Goal: Transaction & Acquisition: Purchase product/service

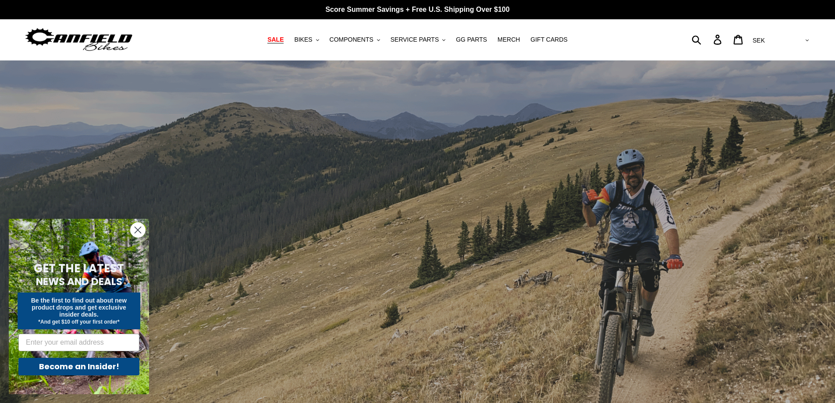
click at [283, 43] on span "SALE" at bounding box center [275, 39] width 16 height 7
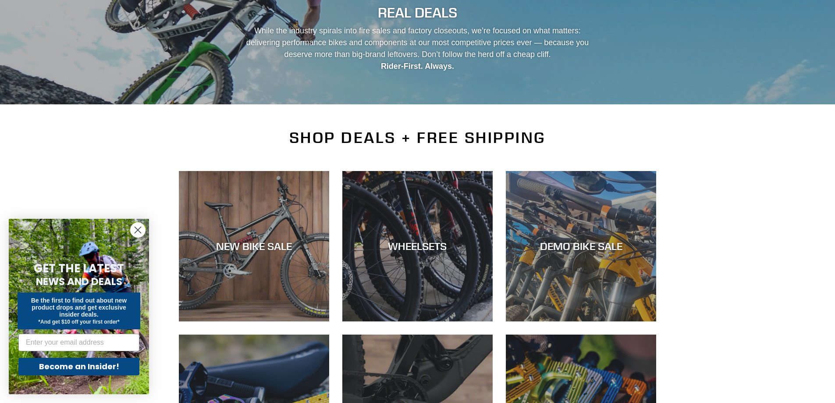
scroll to position [131, 0]
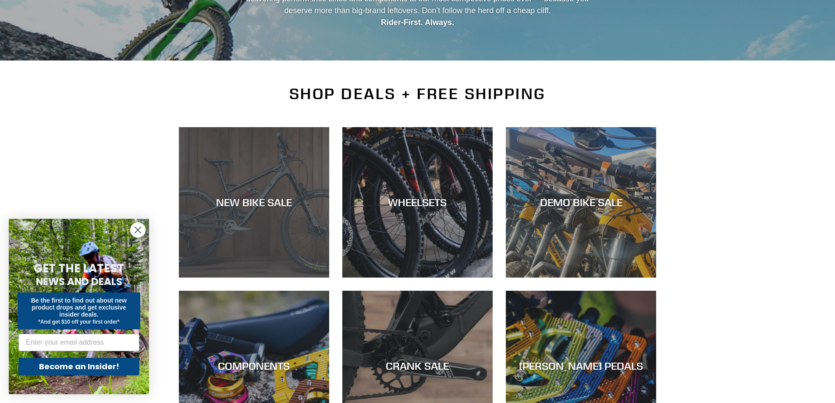
click at [278, 277] on div "NEW BIKE SALE" at bounding box center [254, 277] width 150 height 0
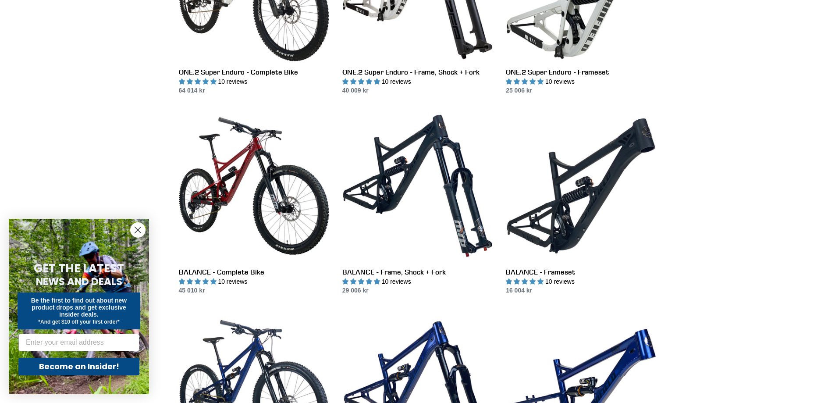
scroll to position [920, 0]
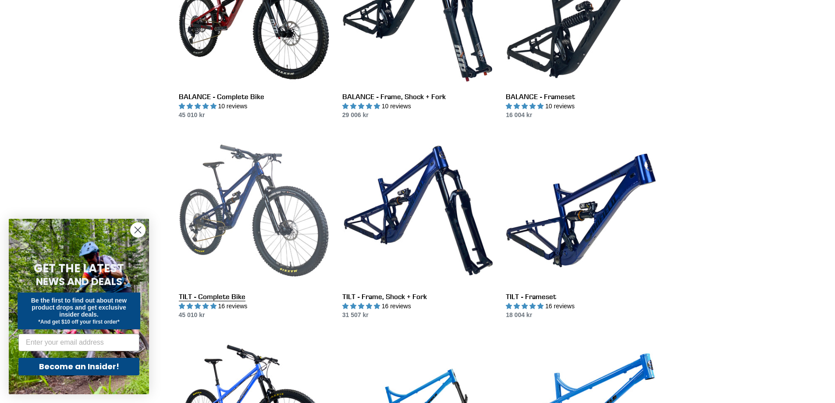
click at [235, 290] on link "TILT - Complete Bike" at bounding box center [254, 227] width 150 height 184
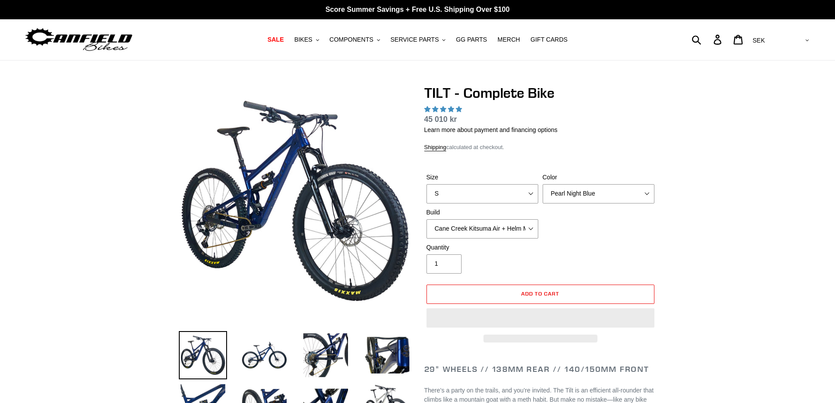
select select "highest-rating"
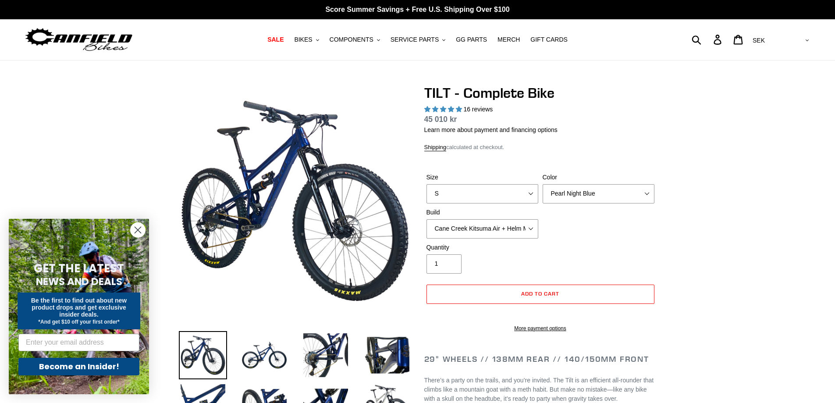
scroll to position [88, 0]
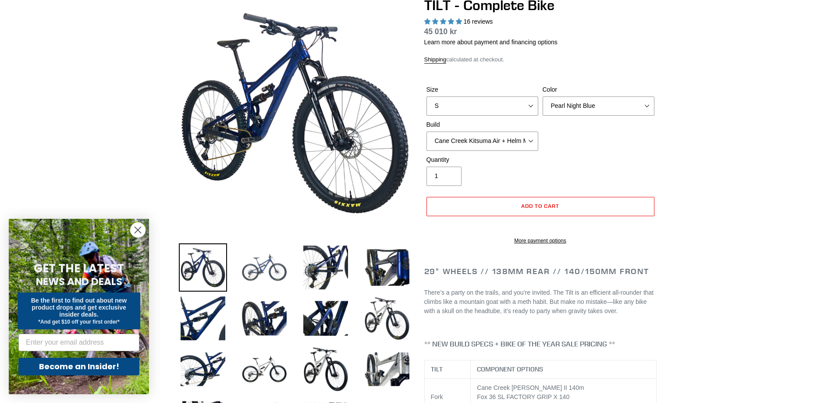
click at [271, 274] on img at bounding box center [264, 267] width 48 height 48
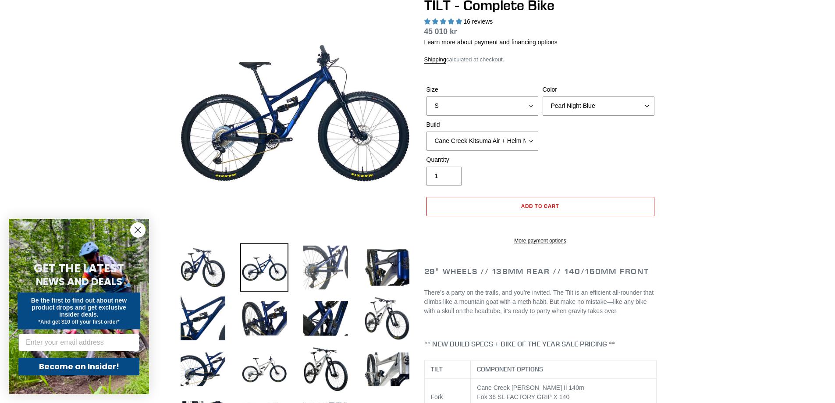
click at [326, 266] on img at bounding box center [325, 267] width 48 height 48
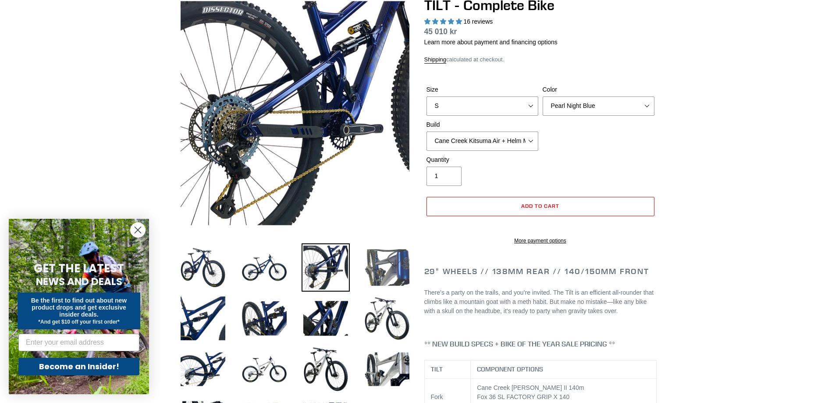
click at [373, 269] on img at bounding box center [387, 267] width 48 height 48
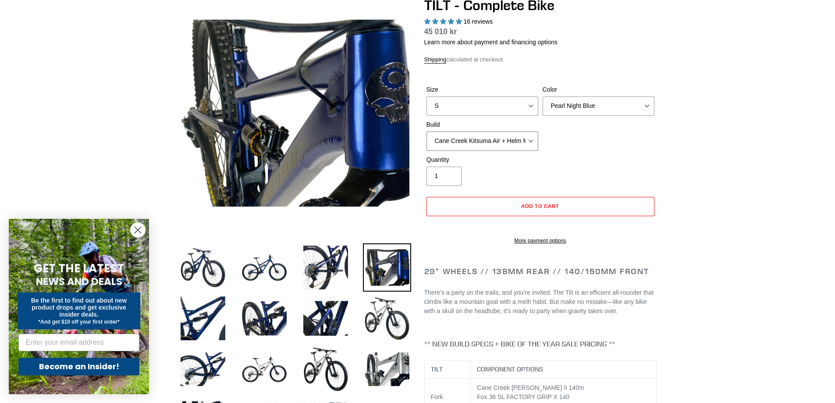
click at [519, 137] on select "Cane Creek Kitsuma Air + Helm MKII 140 + SRAM GX Cane Creek Kitsuma Air + Helm …" at bounding box center [482, 140] width 112 height 19
select select "Fox Float X + 36 SL Factory Grip X 140 + SRAM GX"
click at [426, 131] on select "Cane Creek Kitsuma Air + Helm MKII 140 + SRAM GX Cane Creek Kitsuma Air + Helm …" at bounding box center [482, 140] width 112 height 19
click at [524, 141] on select "Cane Creek Kitsuma Air + Helm MKII 140 + SRAM GX Cane Creek Kitsuma Air + Helm …" at bounding box center [482, 140] width 112 height 19
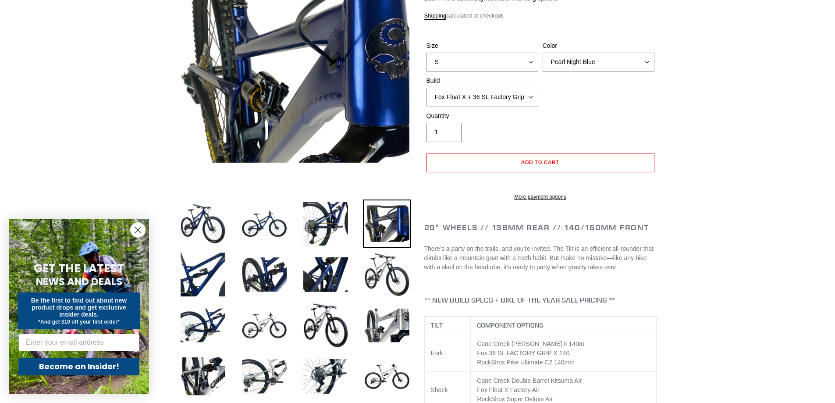
scroll to position [175, 0]
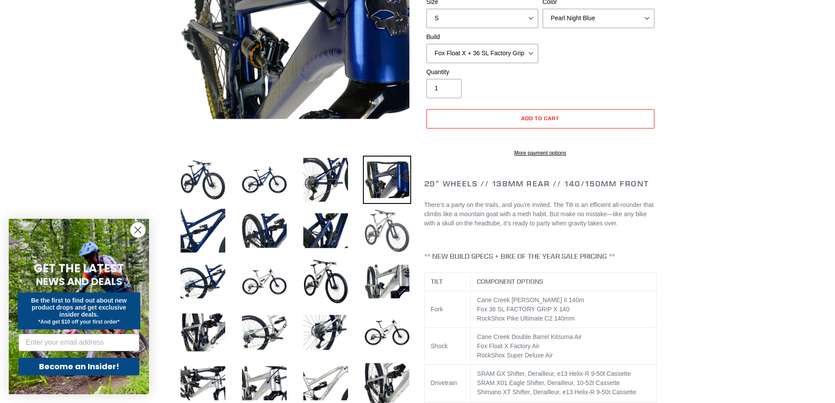
click at [395, 240] on img at bounding box center [387, 230] width 48 height 48
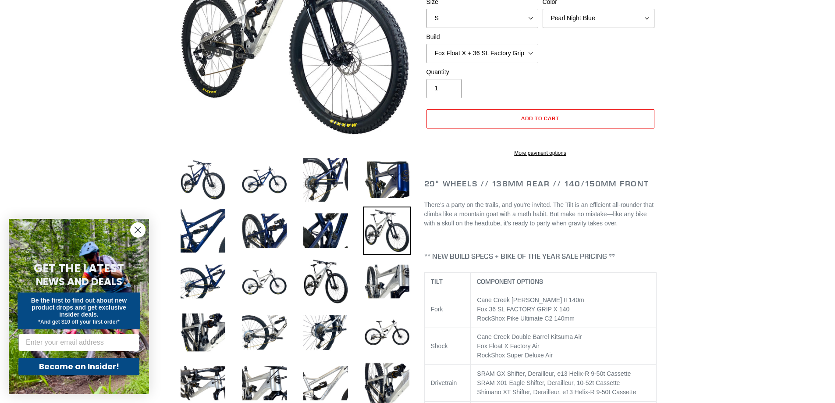
scroll to position [0, 0]
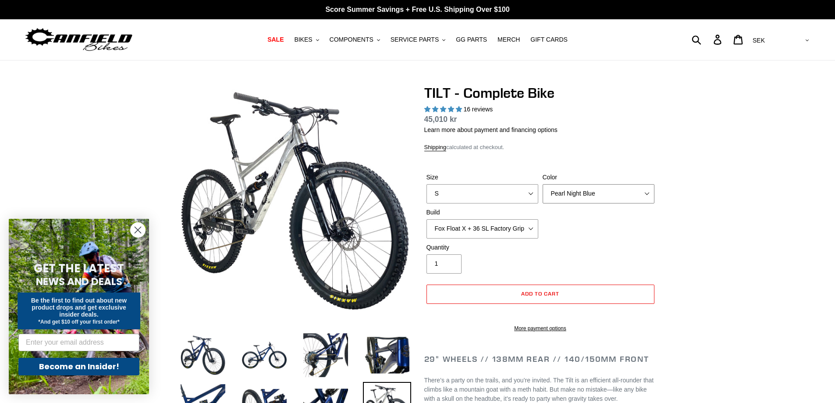
click at [571, 194] on select "Pearl Night Blue Stealth Silver Raw" at bounding box center [598, 193] width 112 height 19
click at [542, 184] on select "Pearl Night Blue Stealth Silver Raw" at bounding box center [598, 193] width 112 height 19
drag, startPoint x: 581, startPoint y: 188, endPoint x: 578, endPoint y: 192, distance: 5.1
click at [581, 188] on select "Pearl Night Blue Stealth Silver Raw" at bounding box center [598, 193] width 112 height 19
select select "Raw"
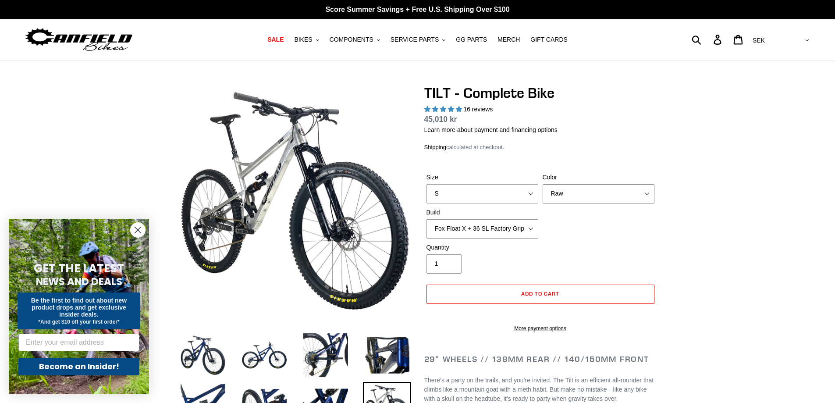
click at [542, 184] on select "Pearl Night Blue Stealth Silver Raw" at bounding box center [598, 193] width 112 height 19
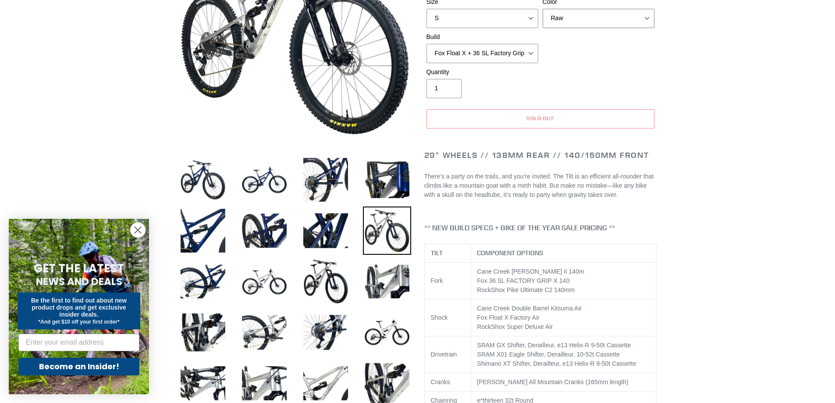
scroll to position [219, 0]
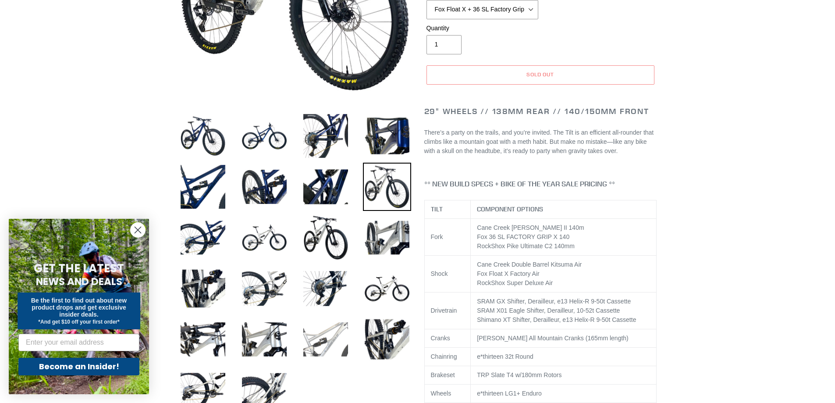
click at [330, 333] on img at bounding box center [325, 339] width 48 height 48
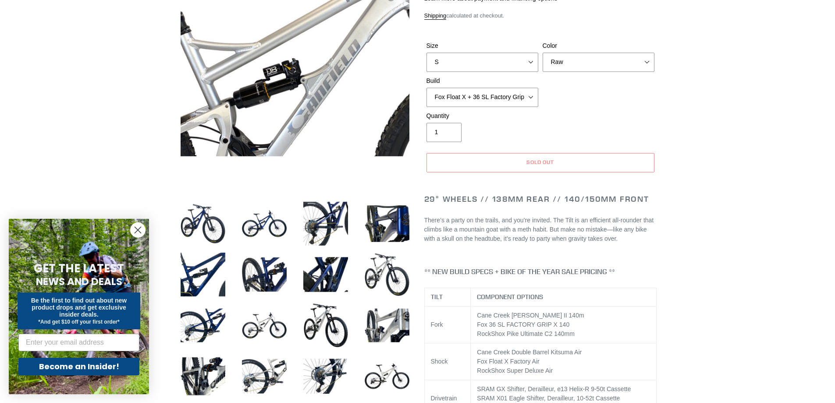
scroll to position [351, 0]
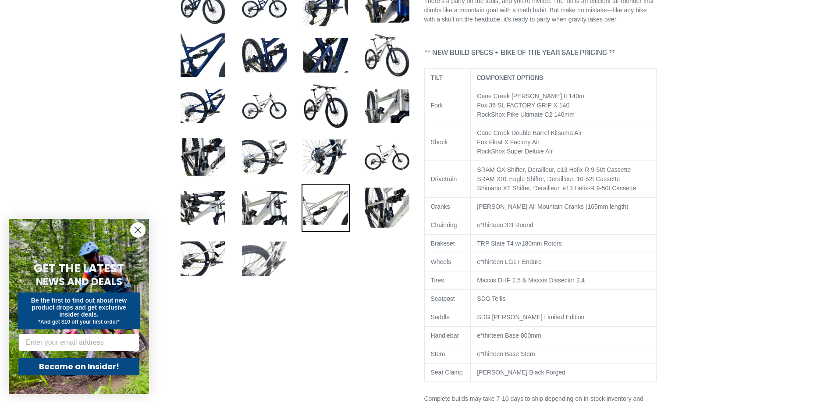
click at [267, 260] on img at bounding box center [264, 258] width 48 height 48
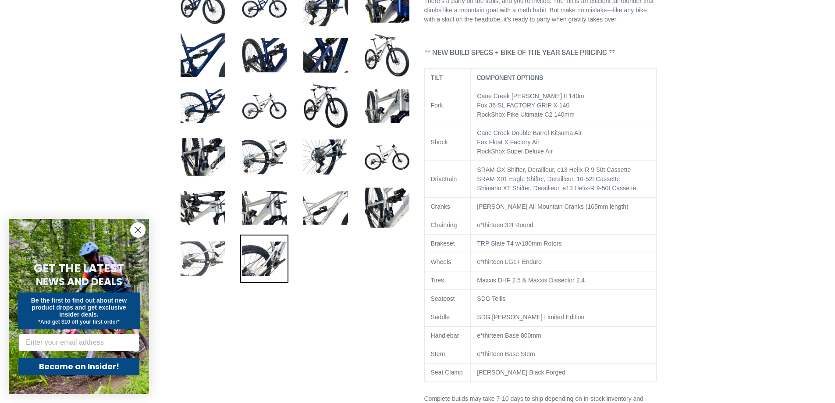
click at [207, 260] on img at bounding box center [203, 258] width 48 height 48
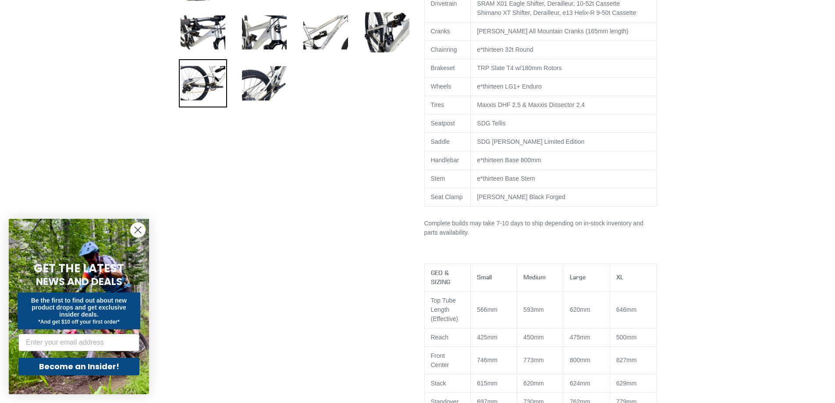
scroll to position [482, 0]
